Goal: Communication & Community: Participate in discussion

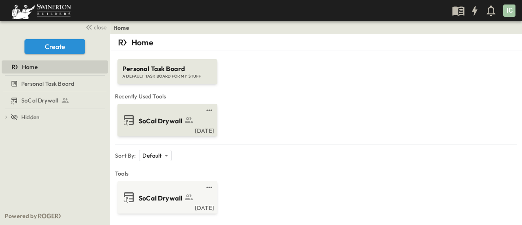
click at [155, 118] on span "SoCal Drywall" at bounding box center [161, 120] width 44 height 9
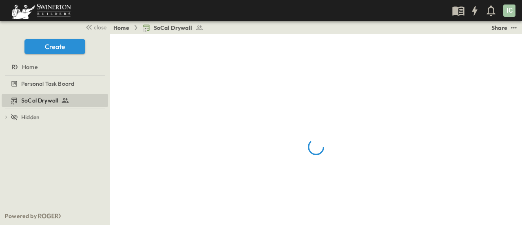
click at [472, 194] on div at bounding box center [316, 146] width 412 height 225
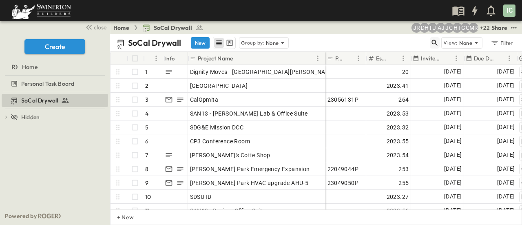
click at [436, 43] on icon "button" at bounding box center [435, 43] width 8 height 8
click at [397, 41] on input "text" at bounding box center [391, 43] width 57 height 12
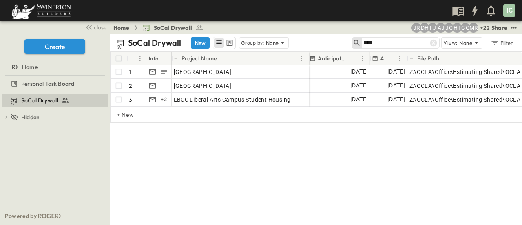
scroll to position [0, 670]
type input "****"
drag, startPoint x: 433, startPoint y: 42, endPoint x: 384, endPoint y: 45, distance: 49.5
click at [433, 42] on icon at bounding box center [433, 43] width 8 height 8
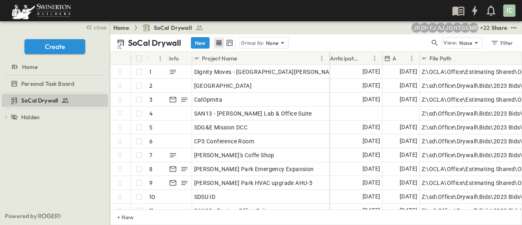
click at [386, 43] on div "SoCal Drywall New Group by: None" at bounding box center [273, 43] width 313 height 12
click at [434, 44] on icon "button" at bounding box center [435, 43] width 6 height 6
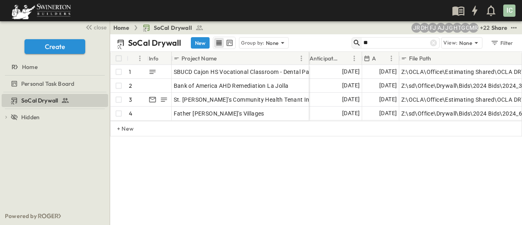
type input "*"
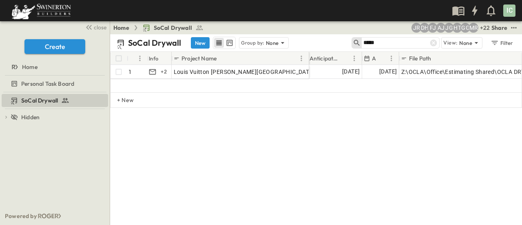
type input "*****"
drag, startPoint x: 439, startPoint y: 46, endPoint x: 410, endPoint y: 47, distance: 29.0
click at [437, 46] on icon at bounding box center [433, 43] width 8 height 8
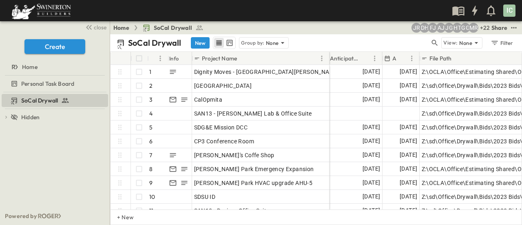
click at [393, 47] on div "SoCal Drywall New Group by: None" at bounding box center [273, 43] width 313 height 12
click at [435, 43] on icon "button" at bounding box center [435, 43] width 6 height 6
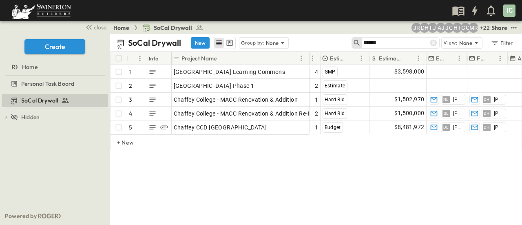
scroll to position [0, 473]
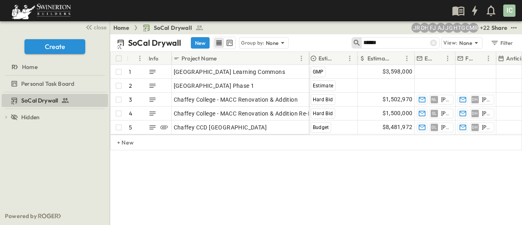
type input "******"
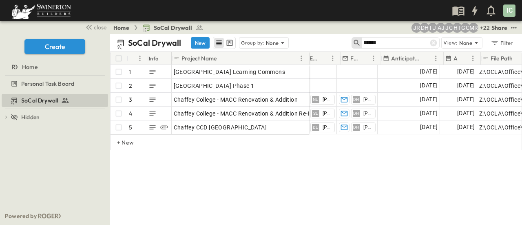
scroll to position [0, 595]
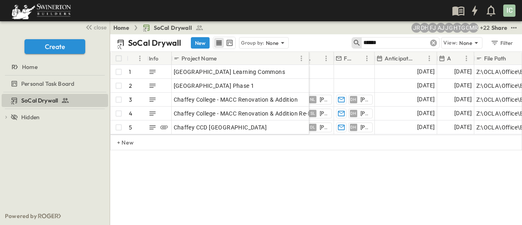
click at [435, 44] on icon at bounding box center [433, 43] width 7 height 7
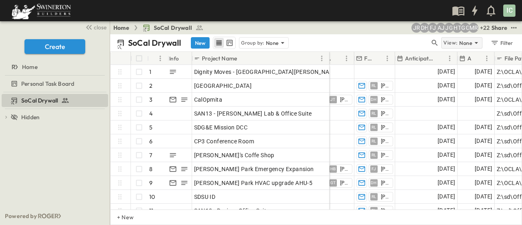
click at [454, 43] on p "View:" at bounding box center [450, 42] width 14 height 9
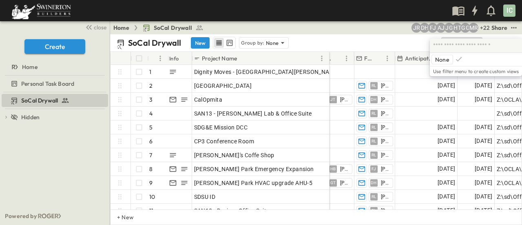
click at [401, 41] on div "SoCal Drywall New Group by: None" at bounding box center [273, 43] width 313 height 12
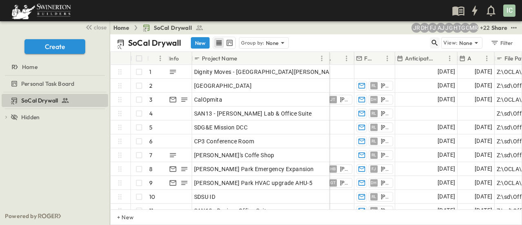
click at [434, 41] on icon "button" at bounding box center [435, 43] width 8 height 8
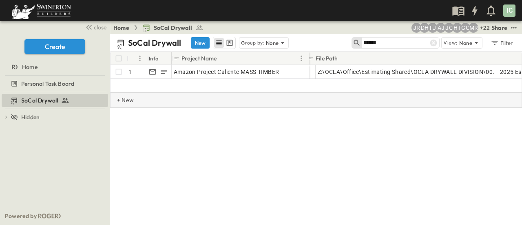
scroll to position [0, 763]
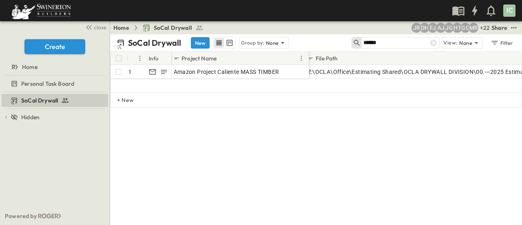
type input "******"
